Goal: Navigation & Orientation: Find specific page/section

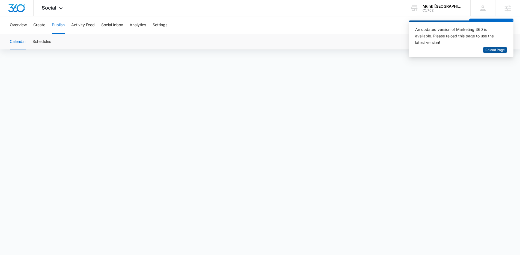
click at [491, 51] on span "Reload Page" at bounding box center [495, 50] width 19 height 5
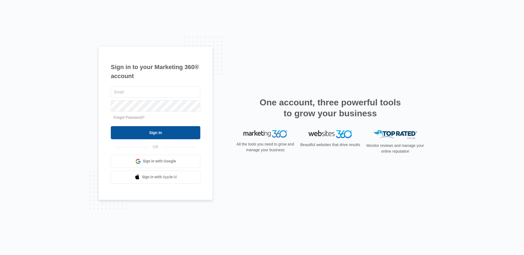
type input "[PERSON_NAME][EMAIL_ADDRESS][PERSON_NAME][DOMAIN_NAME]"
click at [161, 132] on input "Sign In" at bounding box center [156, 132] width 90 height 13
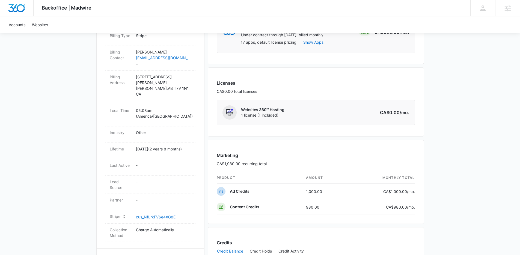
scroll to position [274, 0]
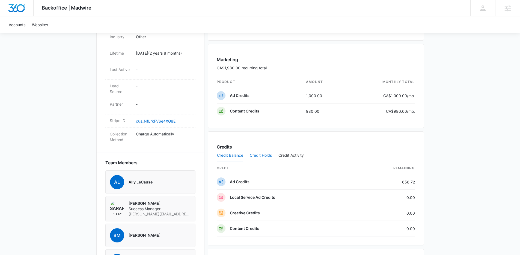
click at [264, 155] on button "Credit Holds" at bounding box center [261, 155] width 22 height 13
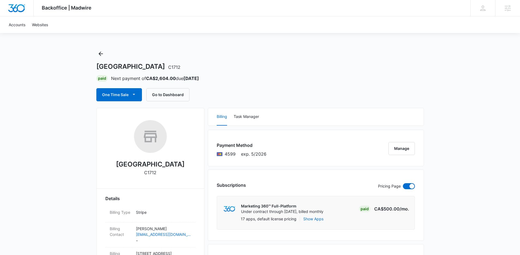
scroll to position [0, 0]
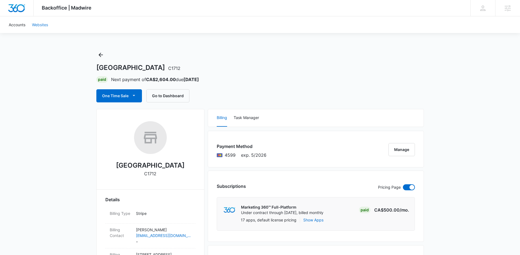
click at [40, 28] on link "Websites" at bounding box center [40, 24] width 23 height 17
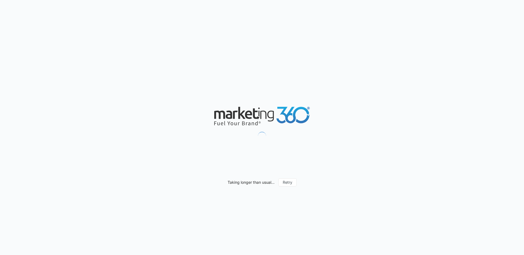
click at [483, 39] on div "Taking longer than usual... Retry" at bounding box center [262, 127] width 524 height 255
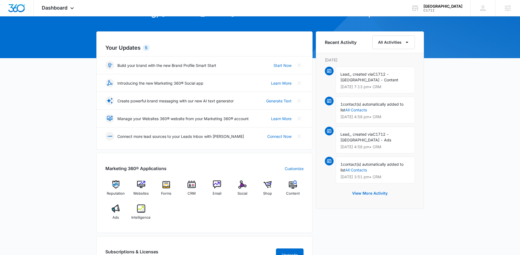
scroll to position [42, 0]
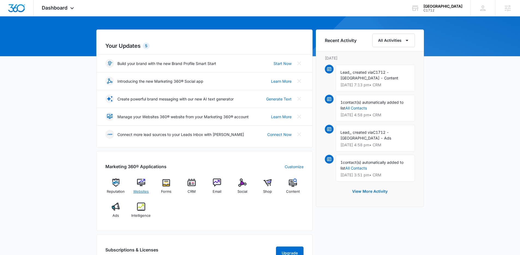
click at [142, 191] on span "Websites" at bounding box center [141, 191] width 16 height 5
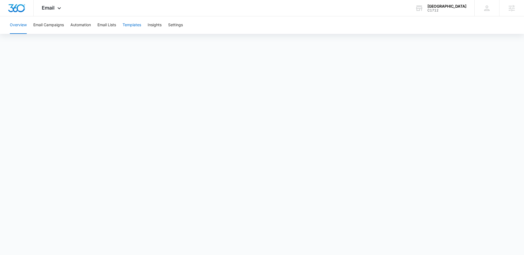
click at [139, 23] on button "Templates" at bounding box center [132, 24] width 19 height 17
click at [20, 27] on button "Overview" at bounding box center [18, 24] width 17 height 17
click at [87, 27] on button "Automation" at bounding box center [80, 24] width 20 height 17
click at [20, 25] on button "Overview" at bounding box center [18, 24] width 17 height 17
click at [87, 25] on button "Automation" at bounding box center [80, 24] width 20 height 17
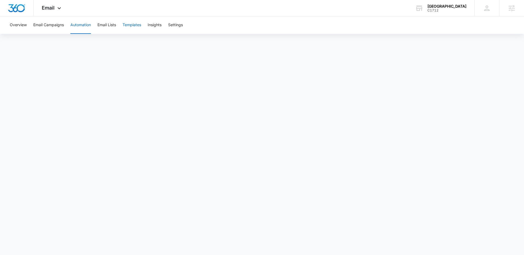
click at [137, 27] on button "Templates" at bounding box center [132, 24] width 19 height 17
click at [19, 24] on button "Overview" at bounding box center [18, 24] width 17 height 17
click at [85, 27] on button "Automation" at bounding box center [80, 24] width 20 height 17
click at [47, 8] on span "Email" at bounding box center [48, 8] width 13 height 6
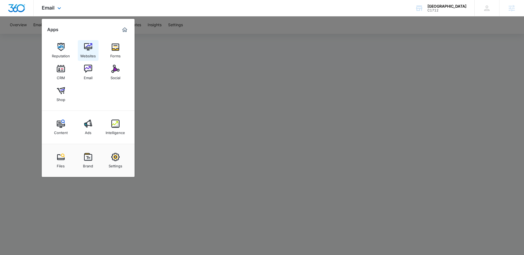
click at [85, 54] on div "Websites" at bounding box center [88, 54] width 16 height 7
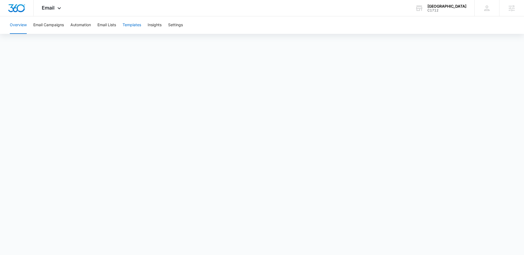
click at [136, 25] on button "Templates" at bounding box center [132, 24] width 19 height 17
click at [15, 27] on button "Overview" at bounding box center [18, 24] width 17 height 17
click at [59, 9] on icon at bounding box center [59, 9] width 3 height 2
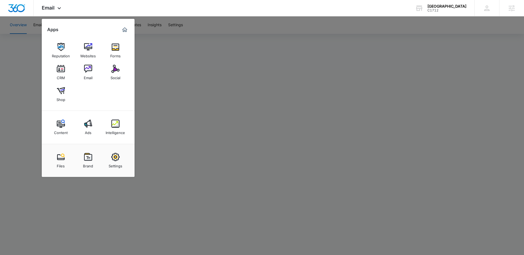
drag, startPoint x: 93, startPoint y: 54, endPoint x: 141, endPoint y: 25, distance: 56.5
click at [93, 54] on div "Websites" at bounding box center [88, 54] width 16 height 7
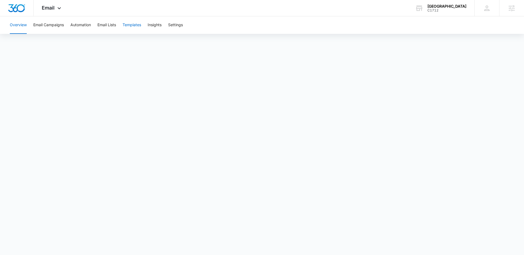
click at [130, 26] on button "Templates" at bounding box center [132, 24] width 19 height 17
click at [79, 26] on button "Automation" at bounding box center [80, 24] width 20 height 17
click at [133, 26] on button "Templates" at bounding box center [132, 24] width 19 height 17
click at [86, 26] on button "Automation" at bounding box center [80, 24] width 20 height 17
